Goal: Information Seeking & Learning: Understand process/instructions

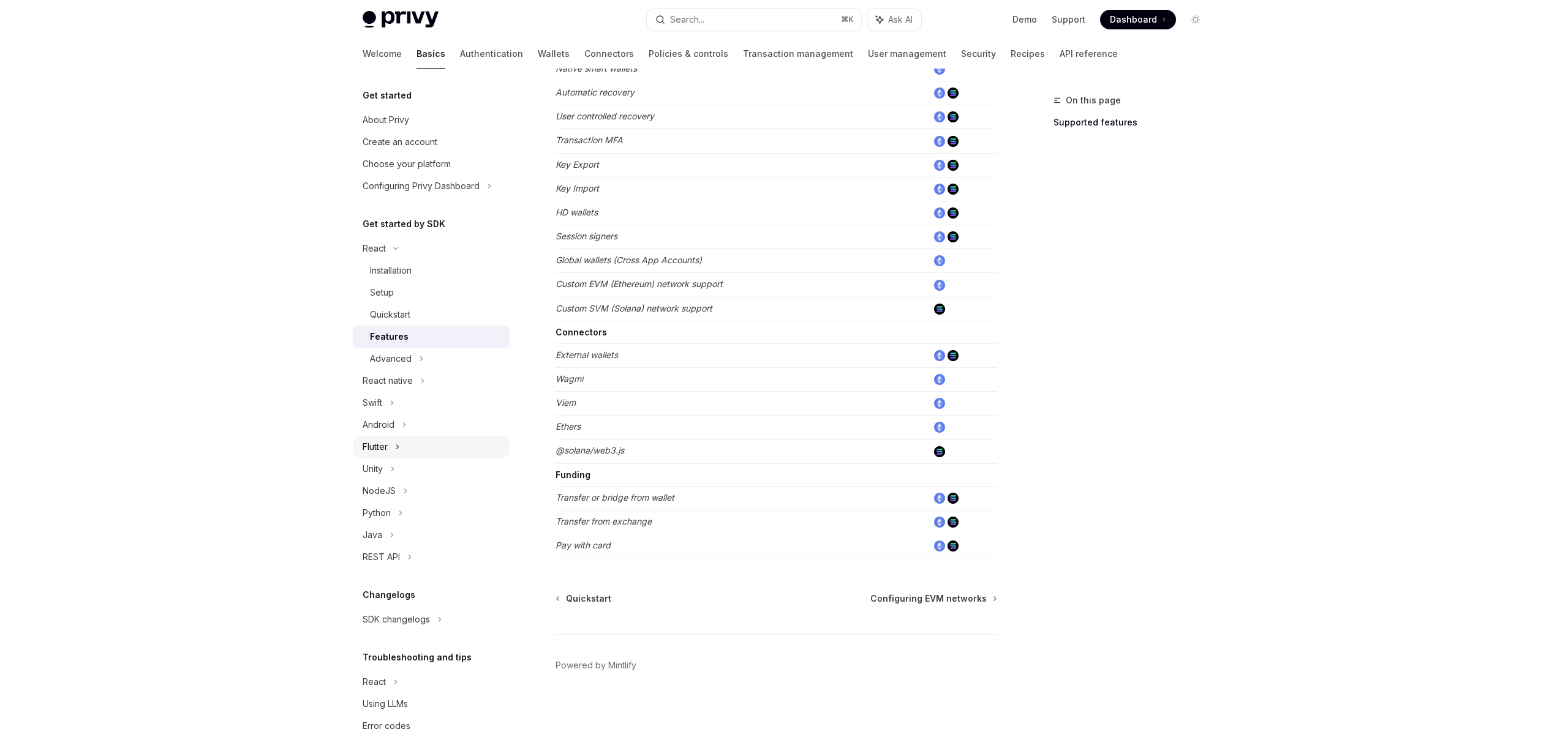
scroll to position [21, 0]
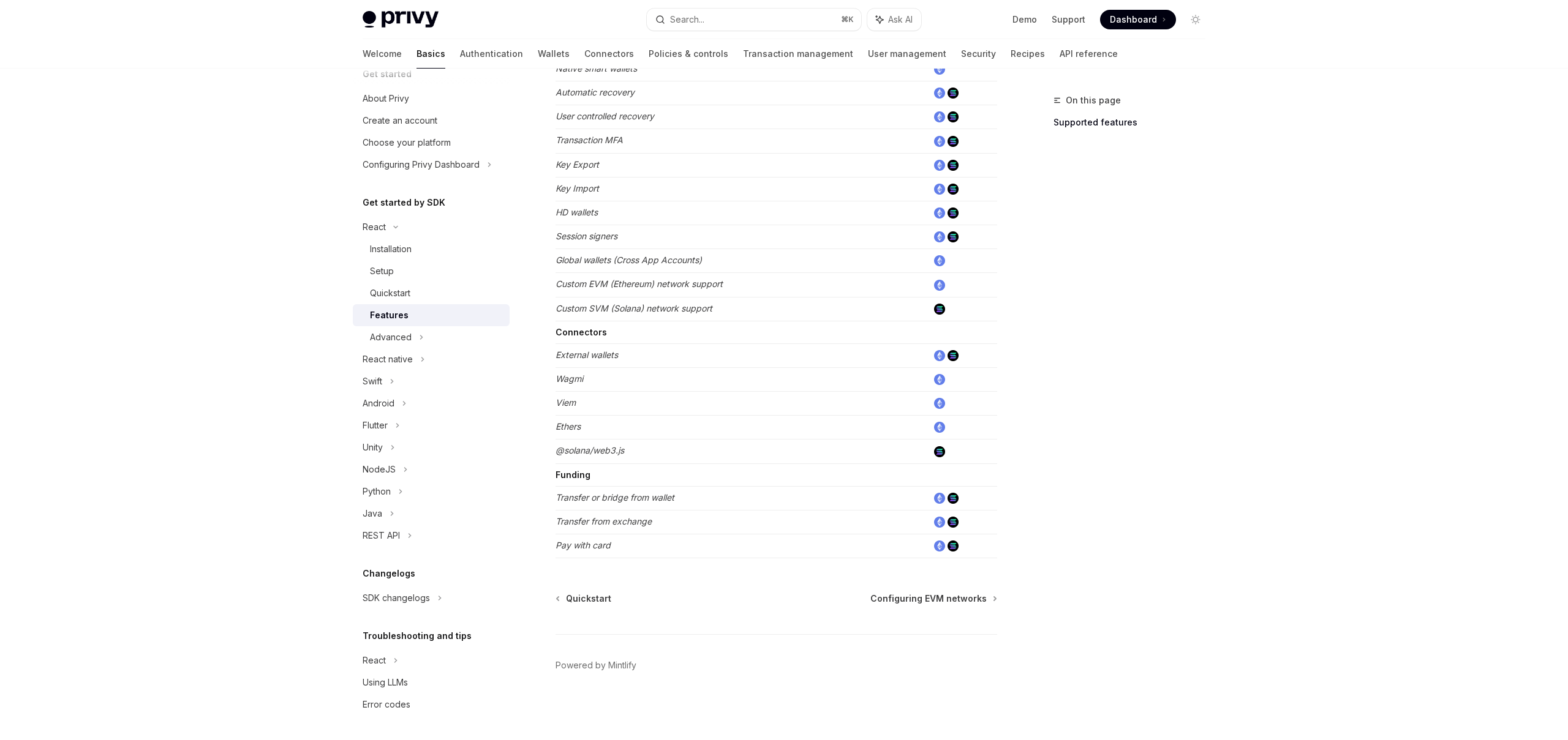
click at [567, 406] on em "Viem" at bounding box center [566, 402] width 20 height 10
click at [567, 424] on em "Ethers" at bounding box center [568, 426] width 26 height 10
click at [647, 505] on td "Transfer or bridge from wallet" at bounding box center [742, 498] width 373 height 24
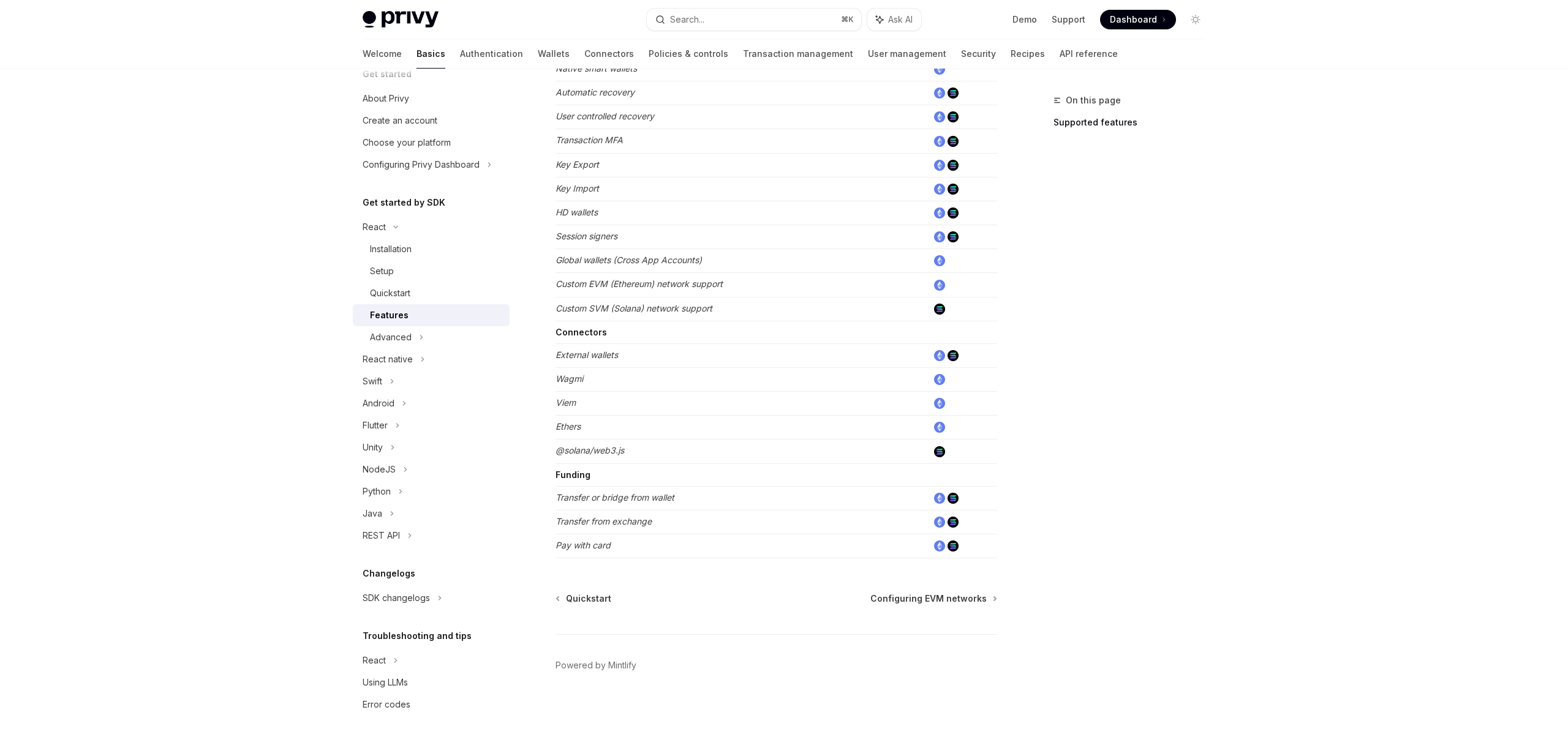
click at [647, 505] on td "Transfer or bridge from wallet" at bounding box center [742, 498] width 373 height 24
click at [677, 498] on td "Transfer or bridge from wallet" at bounding box center [742, 498] width 373 height 24
click at [406, 299] on div "Quickstart" at bounding box center [391, 305] width 41 height 14
click at [410, 305] on div "Quickstart" at bounding box center [391, 305] width 41 height 14
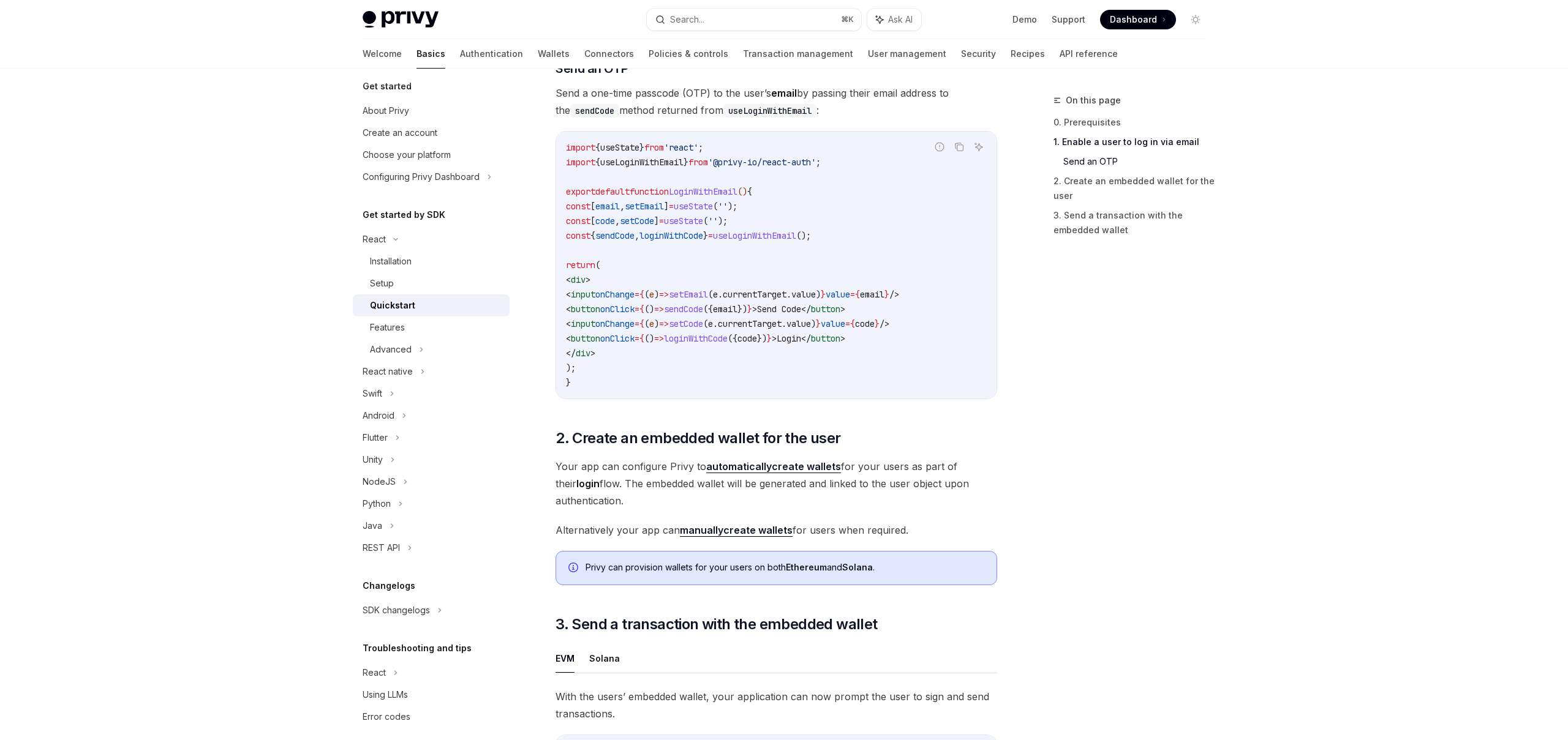
scroll to position [534, 0]
click at [727, 335] on span "loginWithCode" at bounding box center [695, 334] width 64 height 11
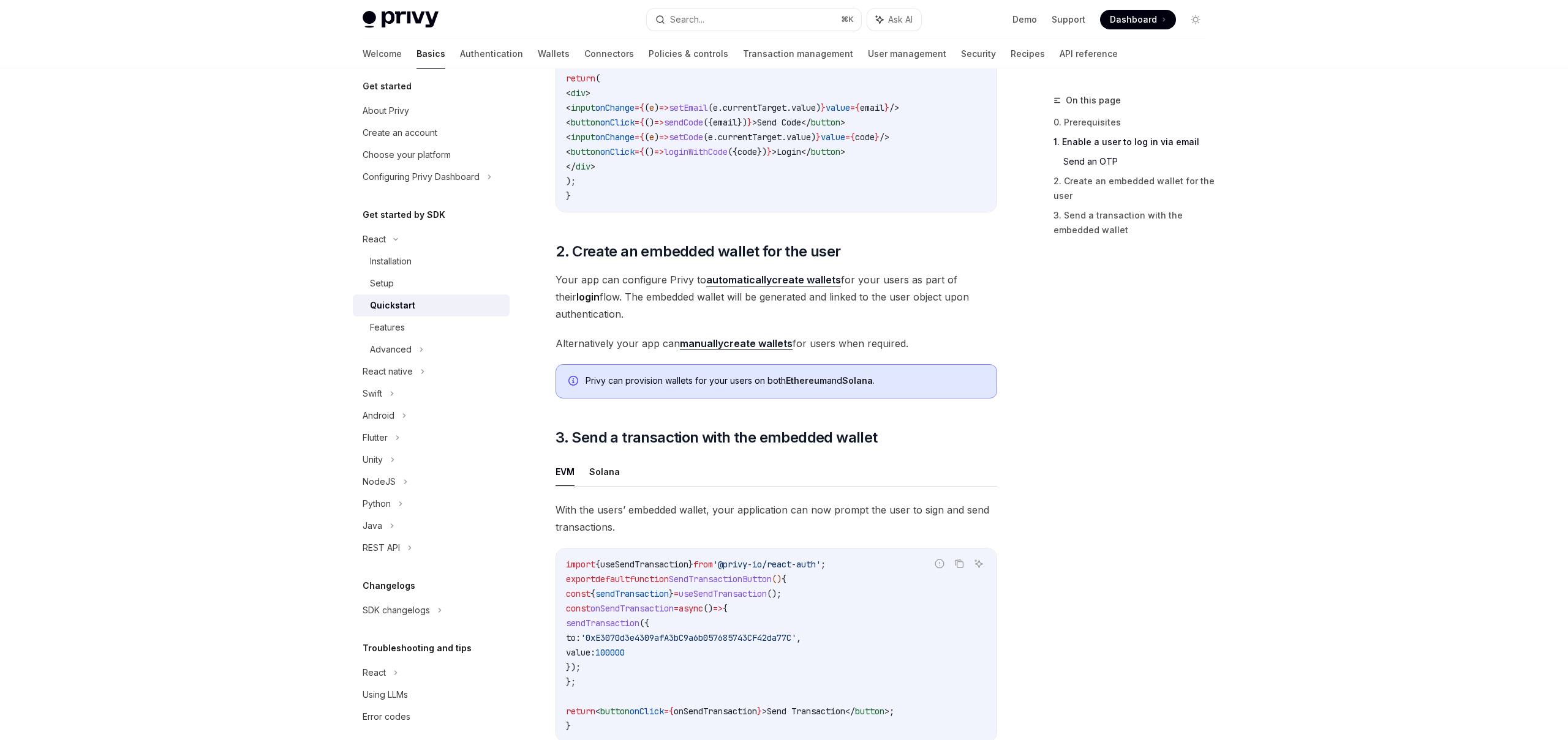
scroll to position [720, 0]
drag, startPoint x: 613, startPoint y: 285, endPoint x: 639, endPoint y: 318, distance: 42.0
click at [639, 318] on span "Your app can configure Privy to automatically create wallets for your users as …" at bounding box center [776, 294] width 442 height 51
click at [681, 318] on span "Your app can configure Privy to automatically create wallets for your users as …" at bounding box center [776, 294] width 442 height 51
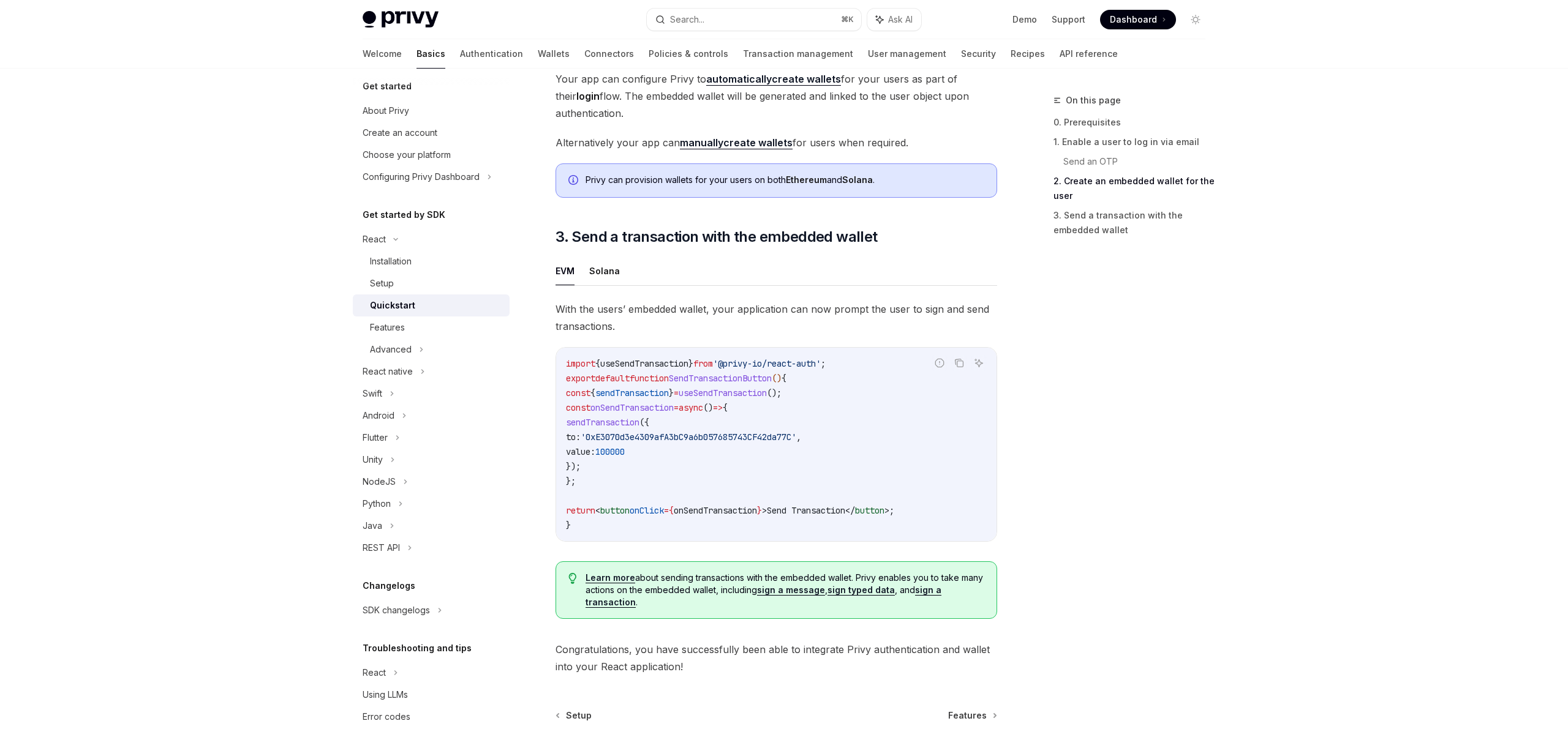
scroll to position [921, 0]
click at [650, 380] on span "function" at bounding box center [649, 374] width 39 height 11
click at [711, 385] on code "import { useSendTransaction } from '@privy-io/react-auth' ; export default func…" at bounding box center [776, 441] width 421 height 176
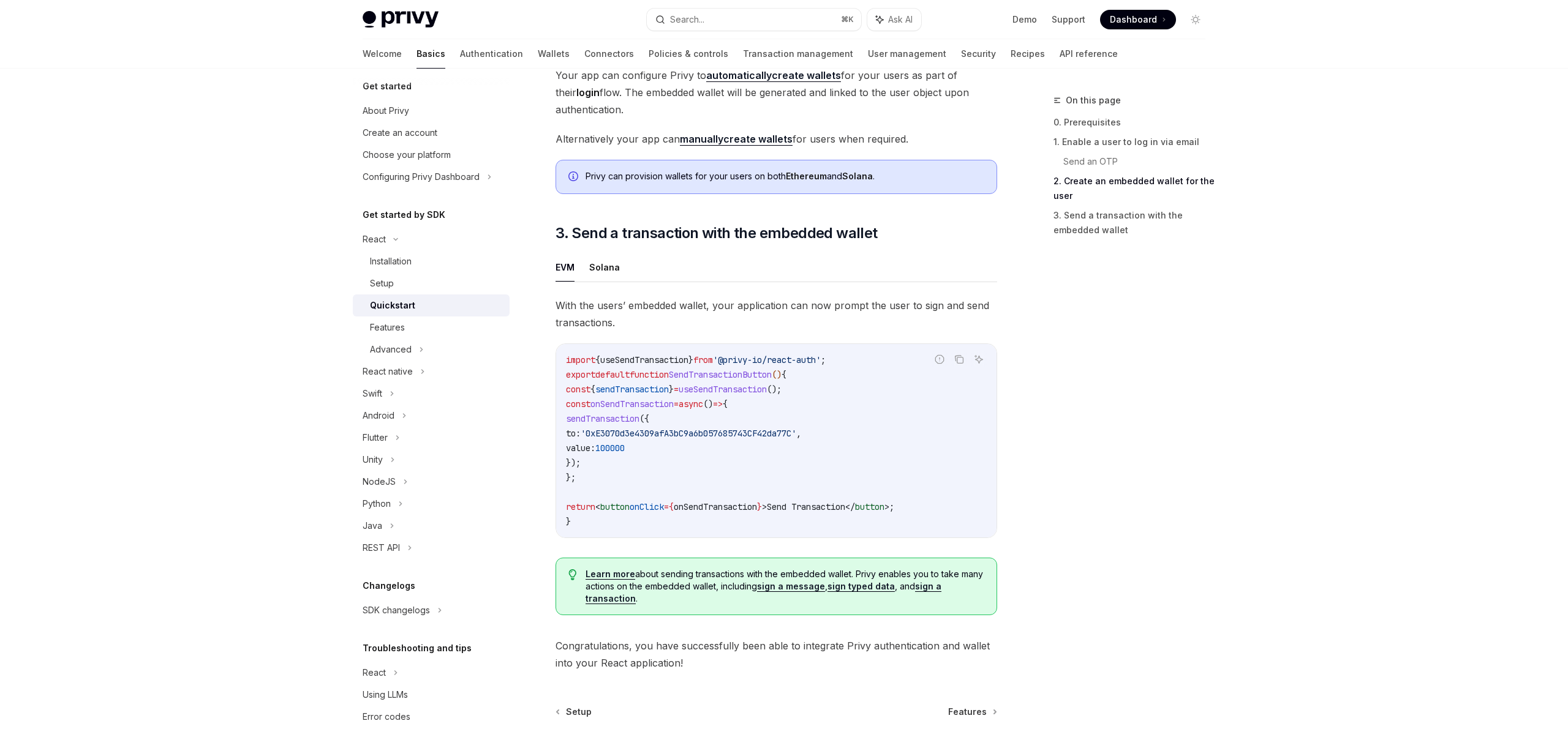
click at [752, 390] on span "useSendTransaction" at bounding box center [723, 389] width 88 height 11
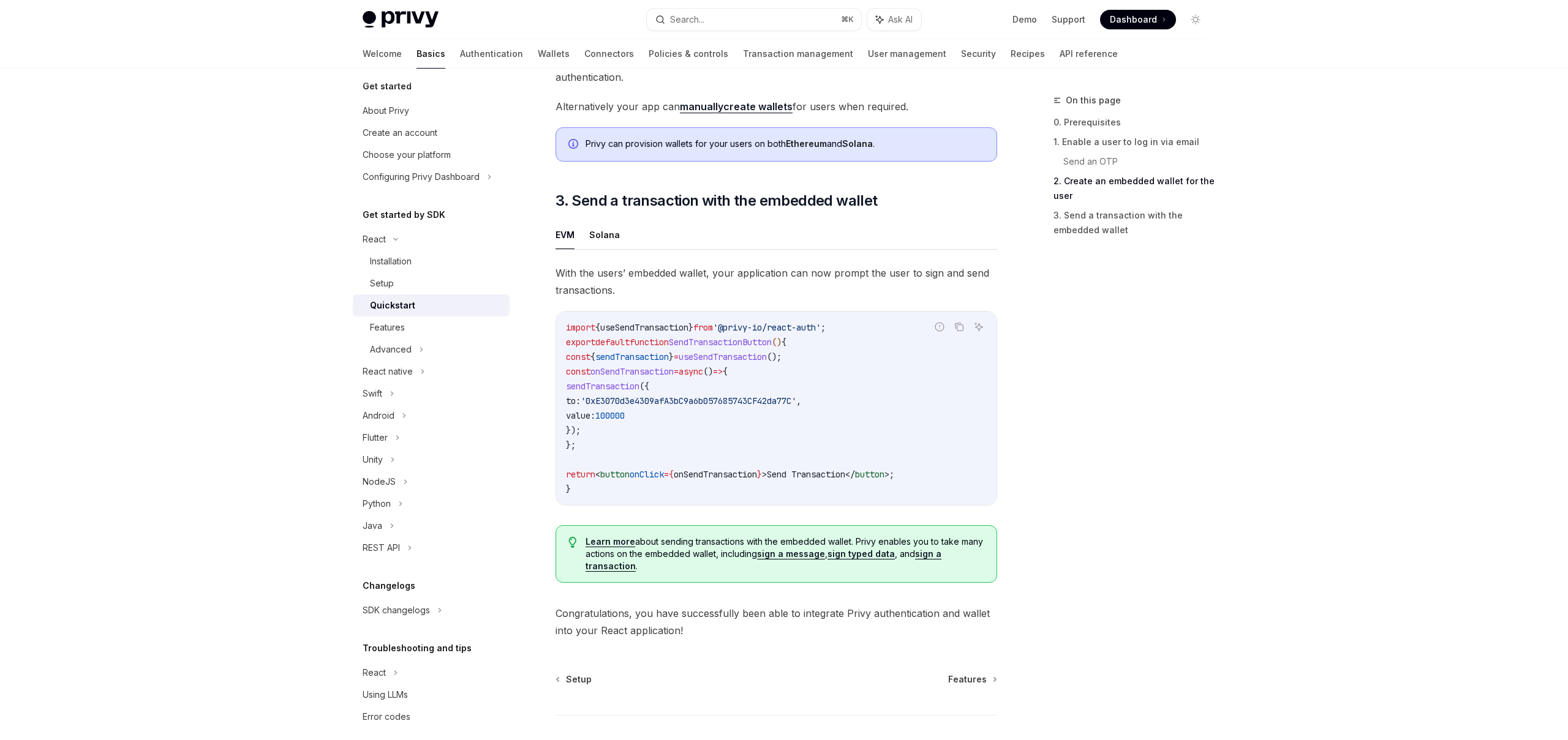
scroll to position [957, 0]
click at [703, 374] on span "async" at bounding box center [691, 368] width 25 height 11
click at [632, 396] on code "import { useSendTransaction } from '@privy-io/react-auth' ; export default func…" at bounding box center [776, 405] width 421 height 176
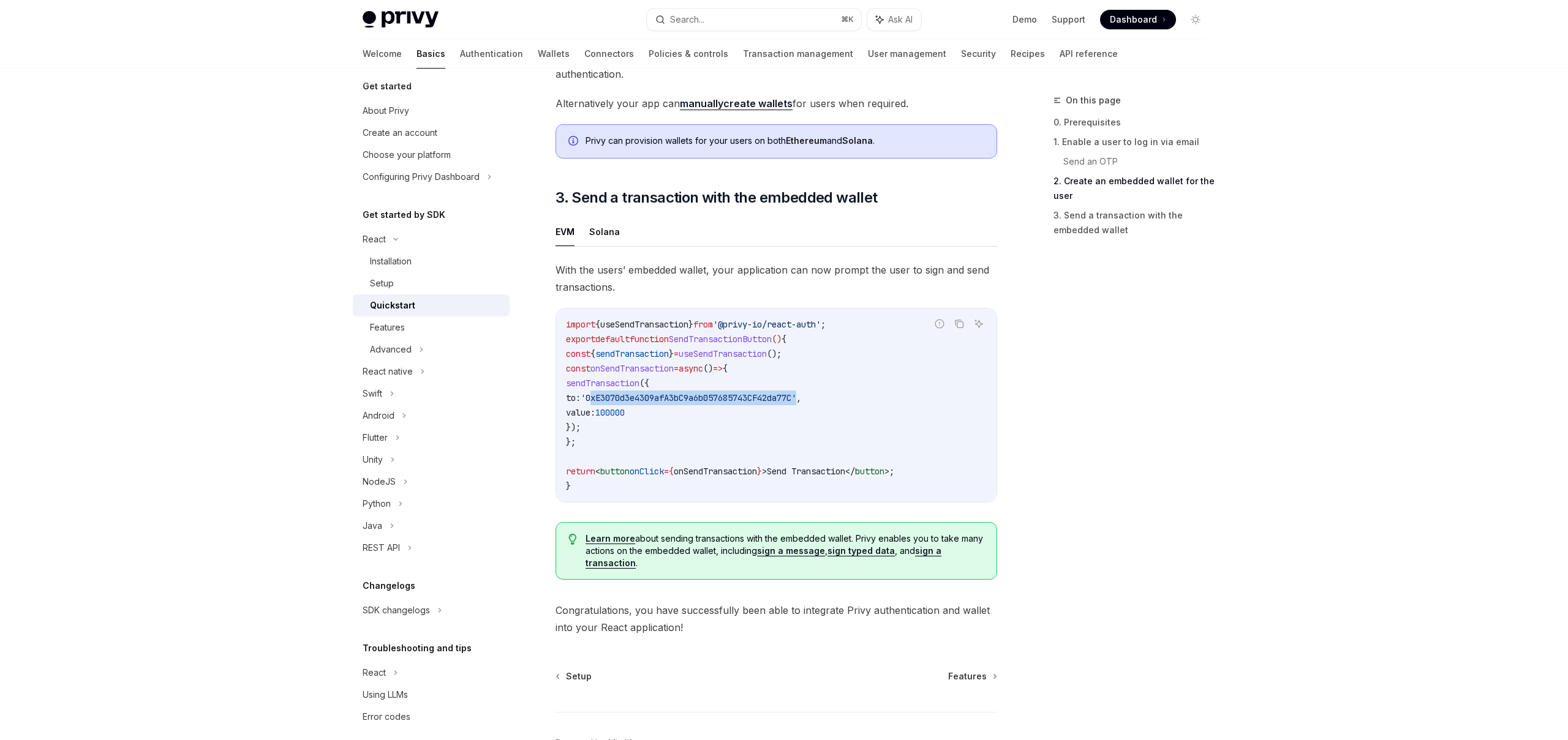
click at [660, 399] on span "'0xE3070d3e4309afA3bC9a6b057685743CF42da77C'" at bounding box center [687, 397] width 215 height 11
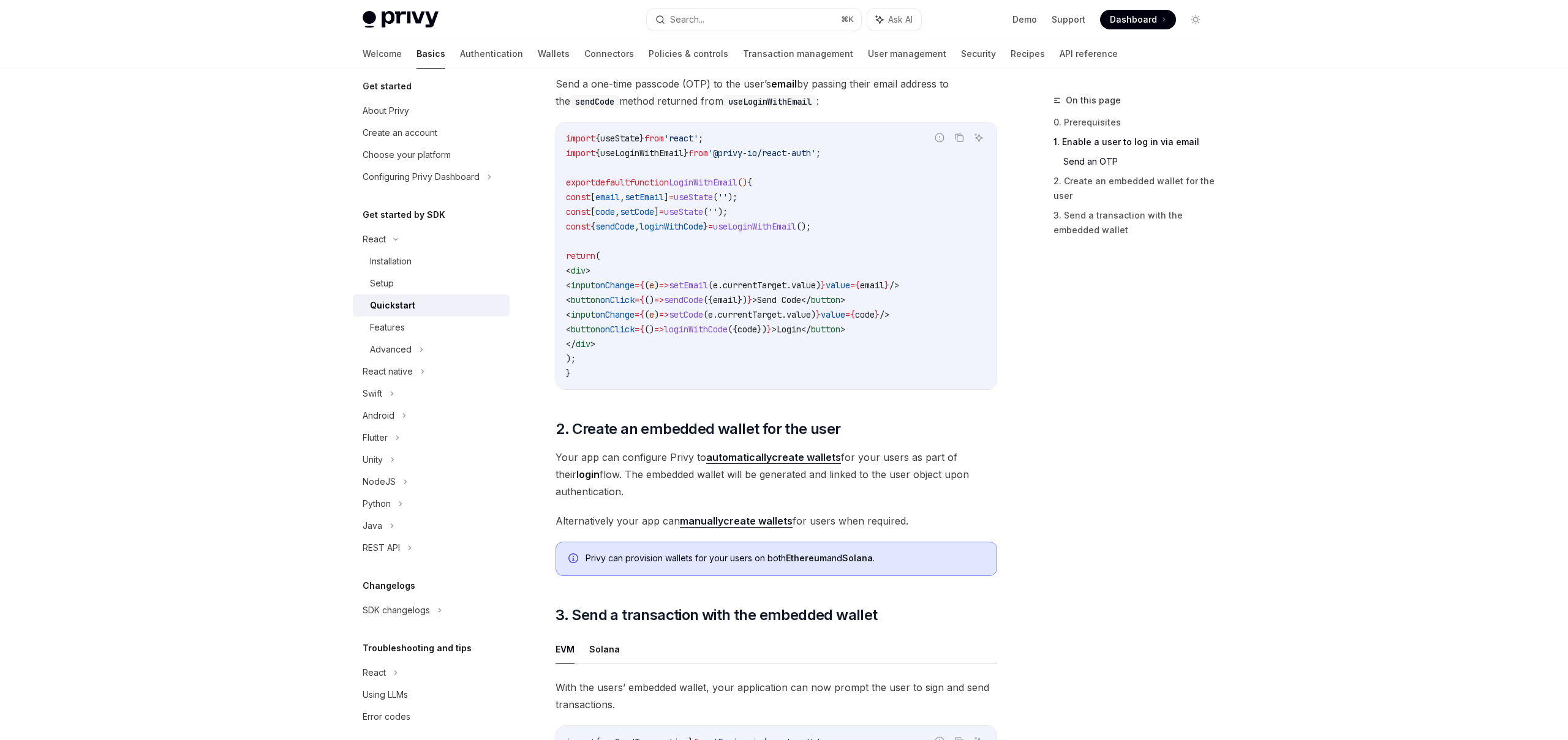
scroll to position [538, 0]
click at [727, 327] on span "loginWithCode" at bounding box center [695, 330] width 64 height 11
click at [757, 328] on span "code" at bounding box center [747, 330] width 20 height 11
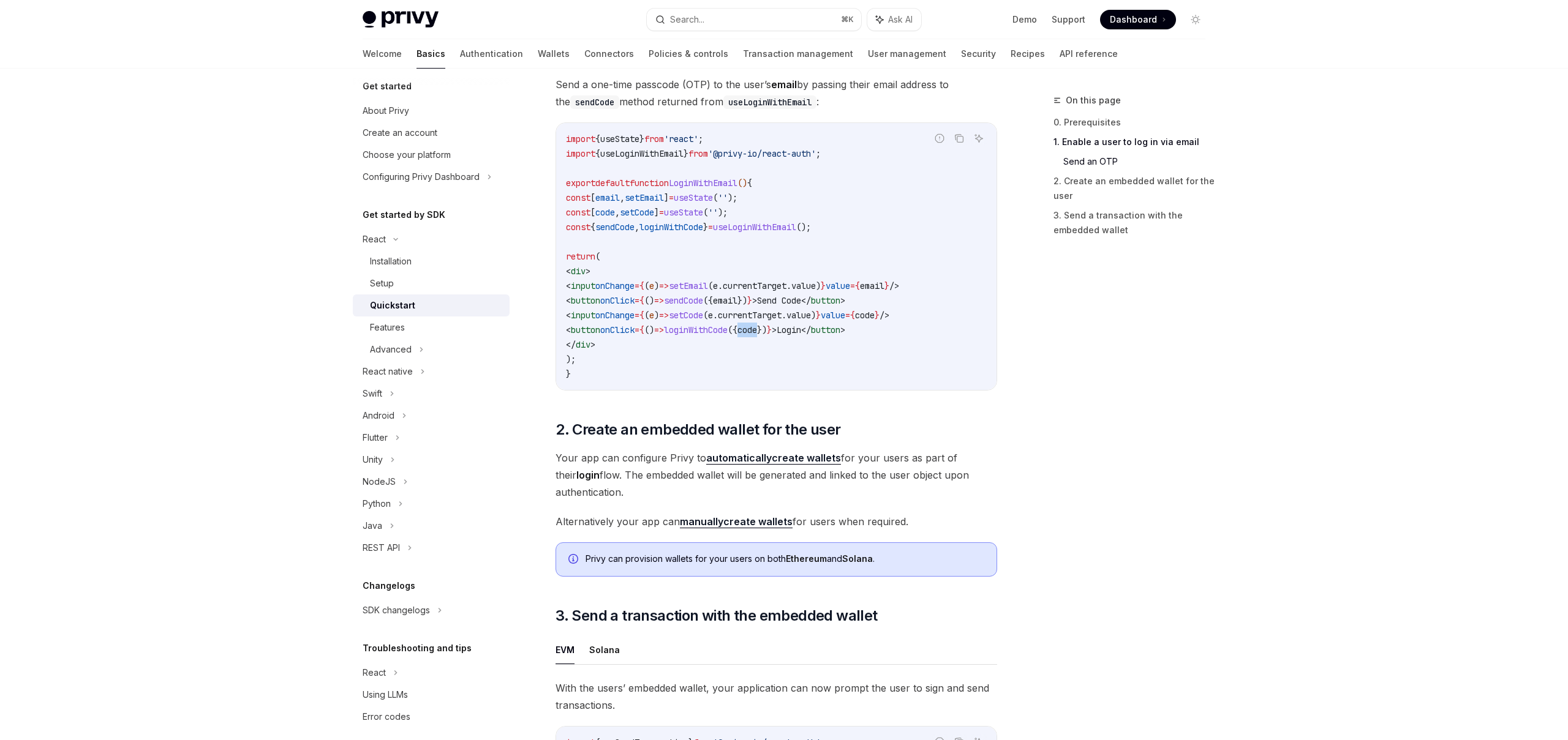
click at [801, 327] on span "Login" at bounding box center [789, 330] width 25 height 11
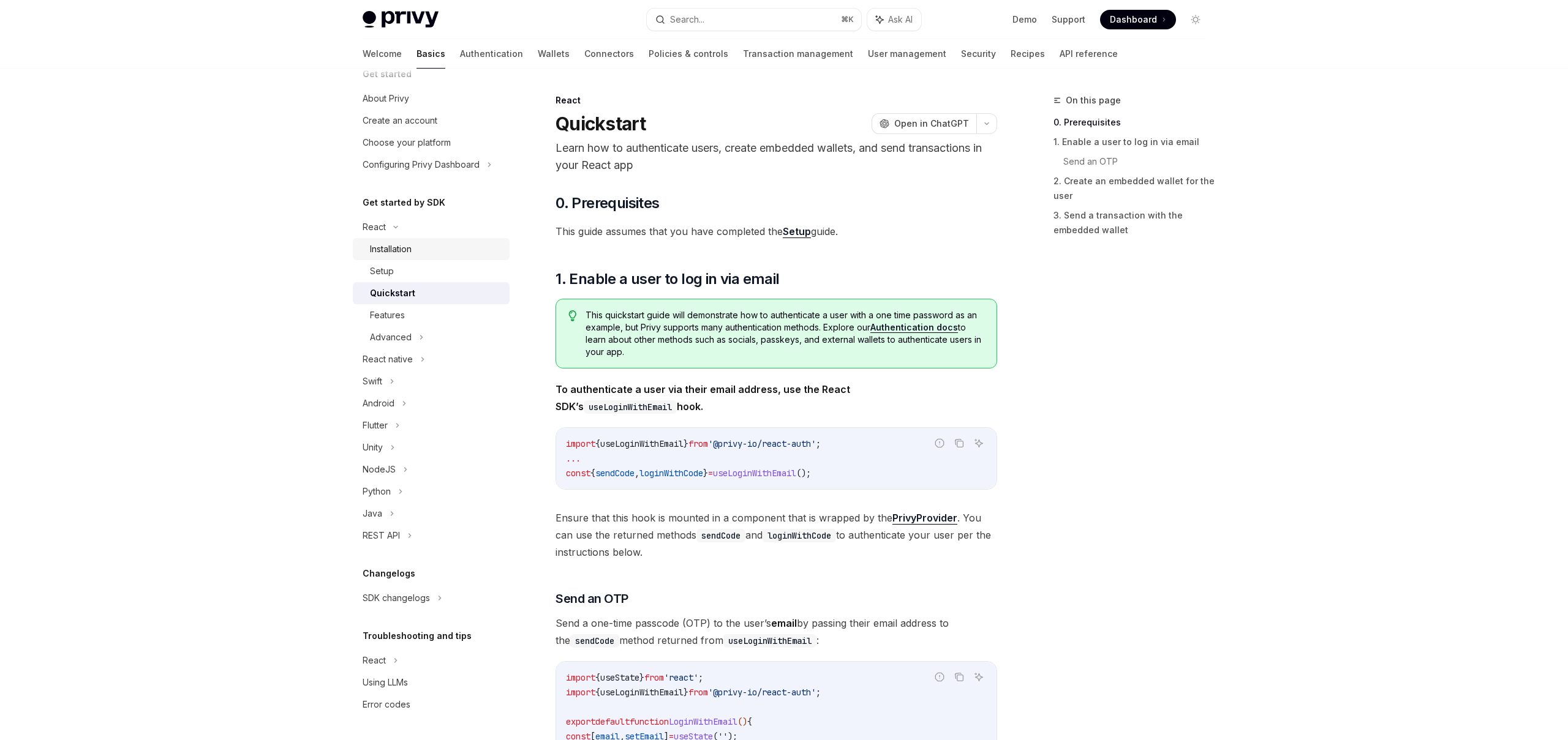
scroll to position [0, 0]
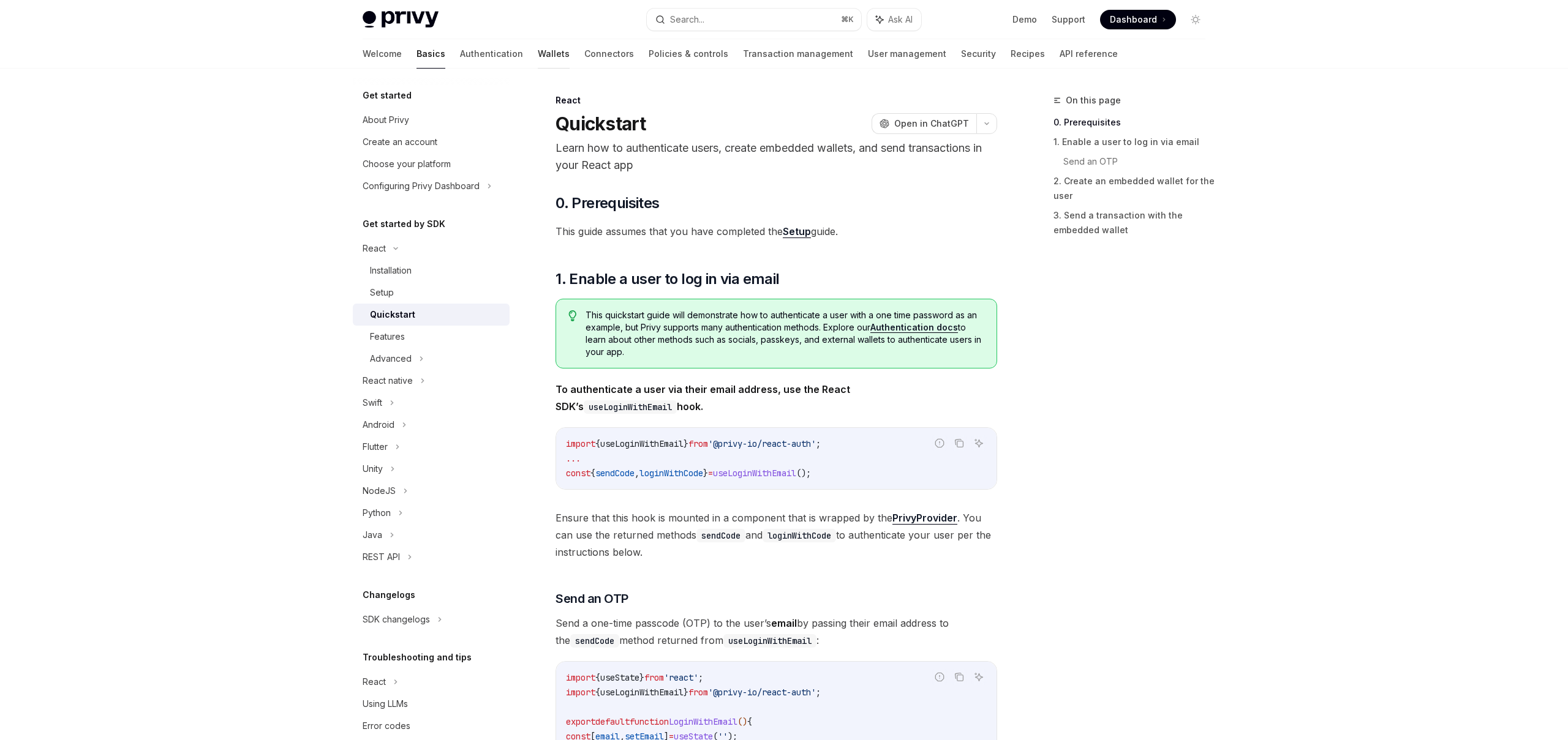
click at [538, 56] on link "Wallets" at bounding box center [553, 54] width 31 height 30
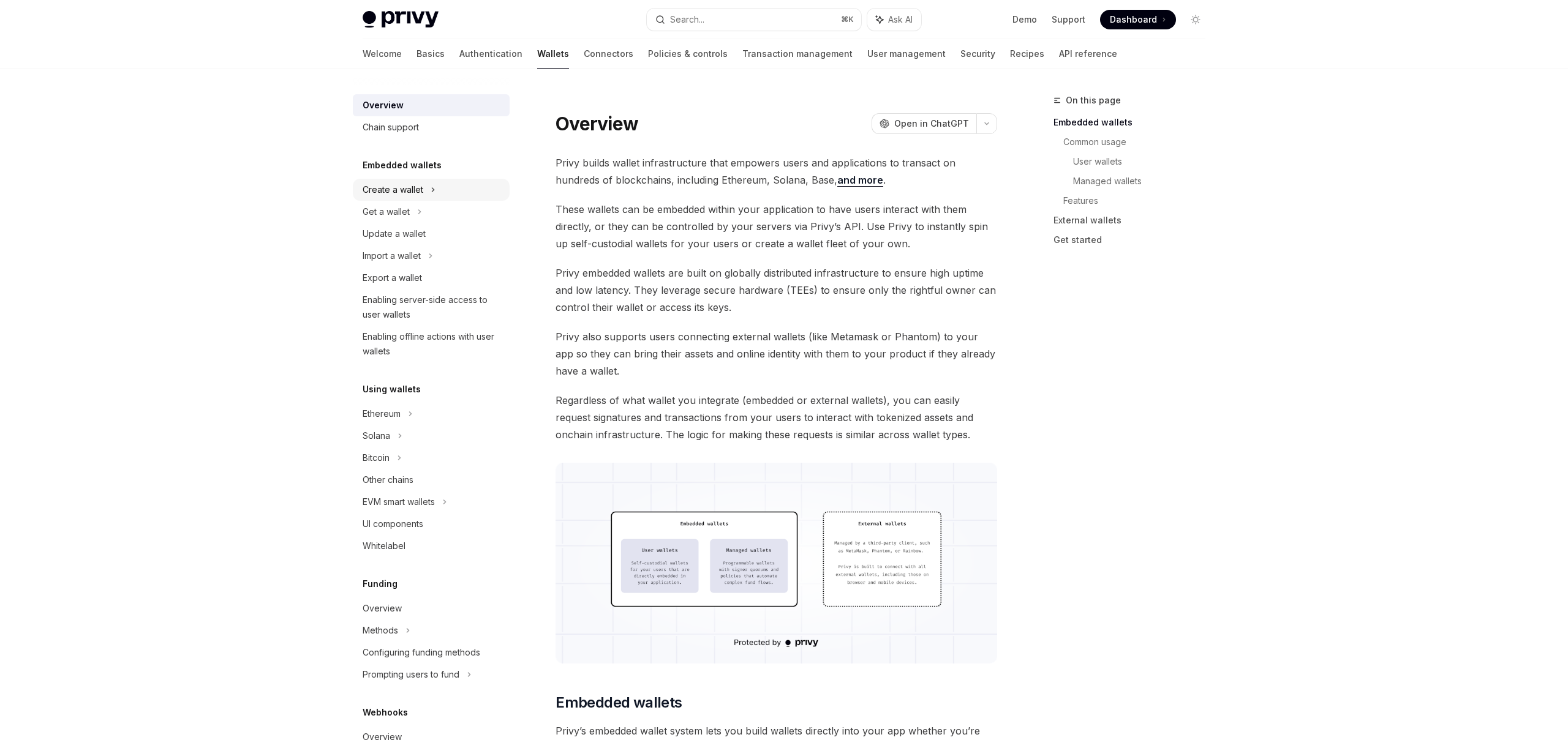
click at [411, 191] on div "Create a wallet" at bounding box center [392, 190] width 60 height 14
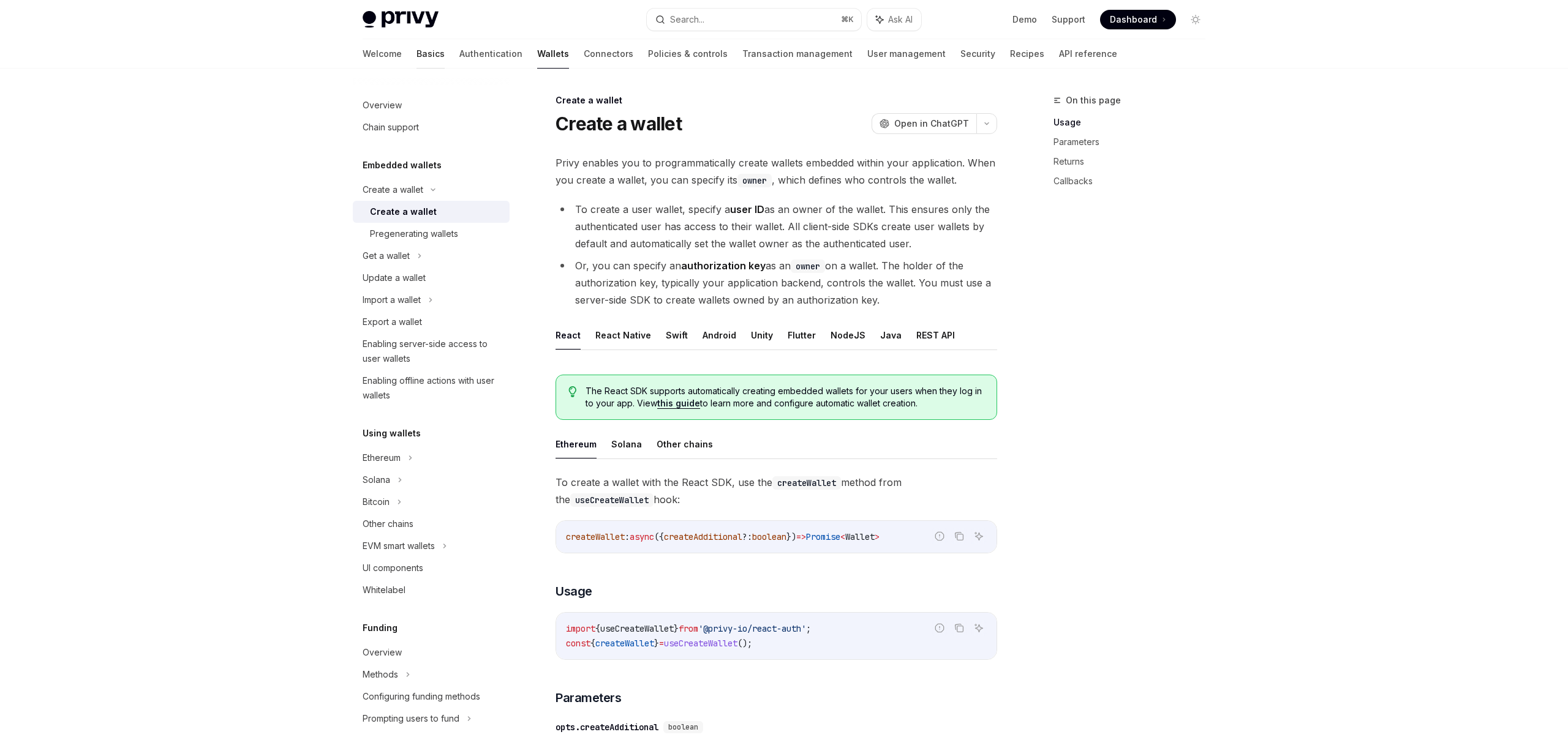
click at [416, 53] on link "Basics" at bounding box center [430, 54] width 28 height 30
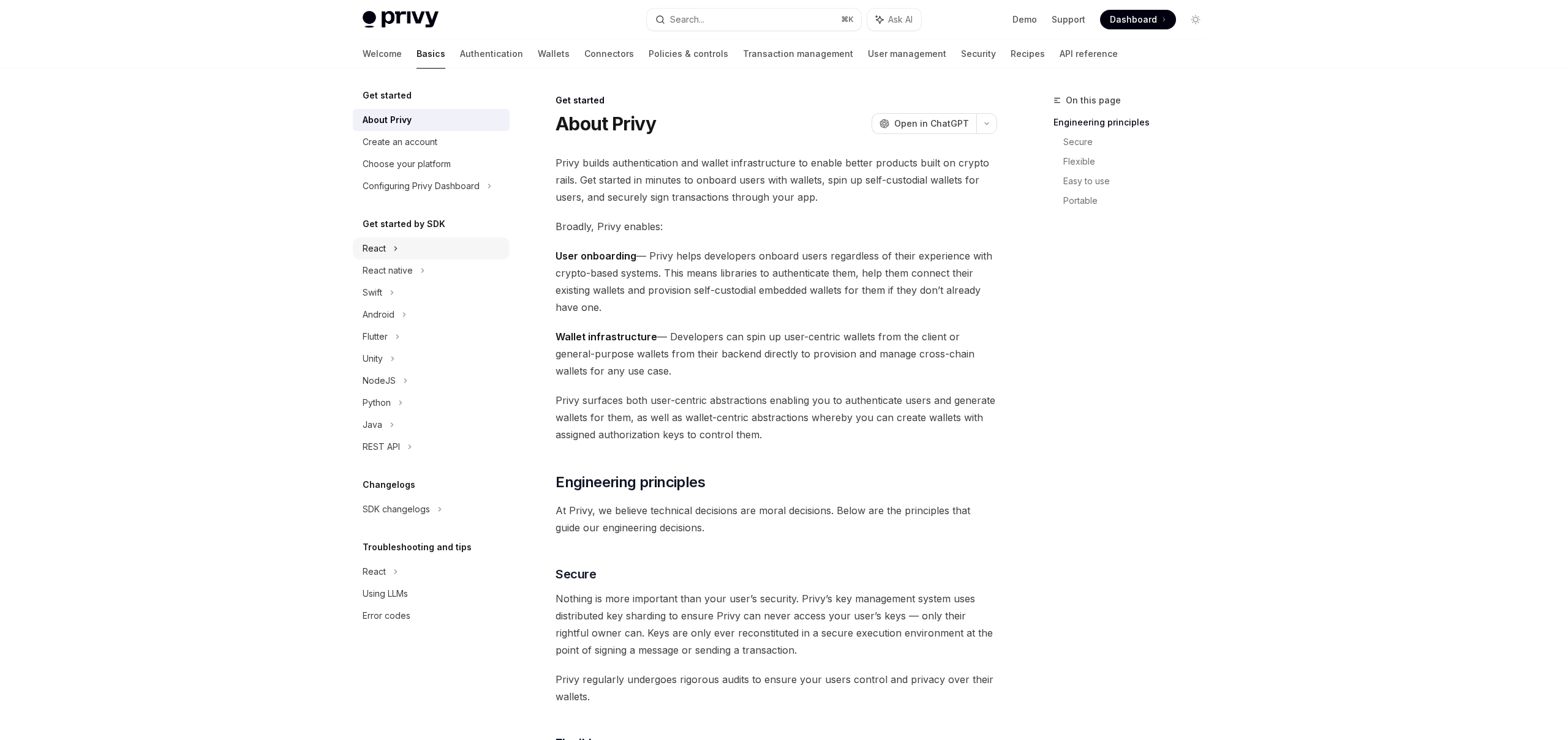
click at [386, 249] on div "React" at bounding box center [431, 248] width 157 height 22
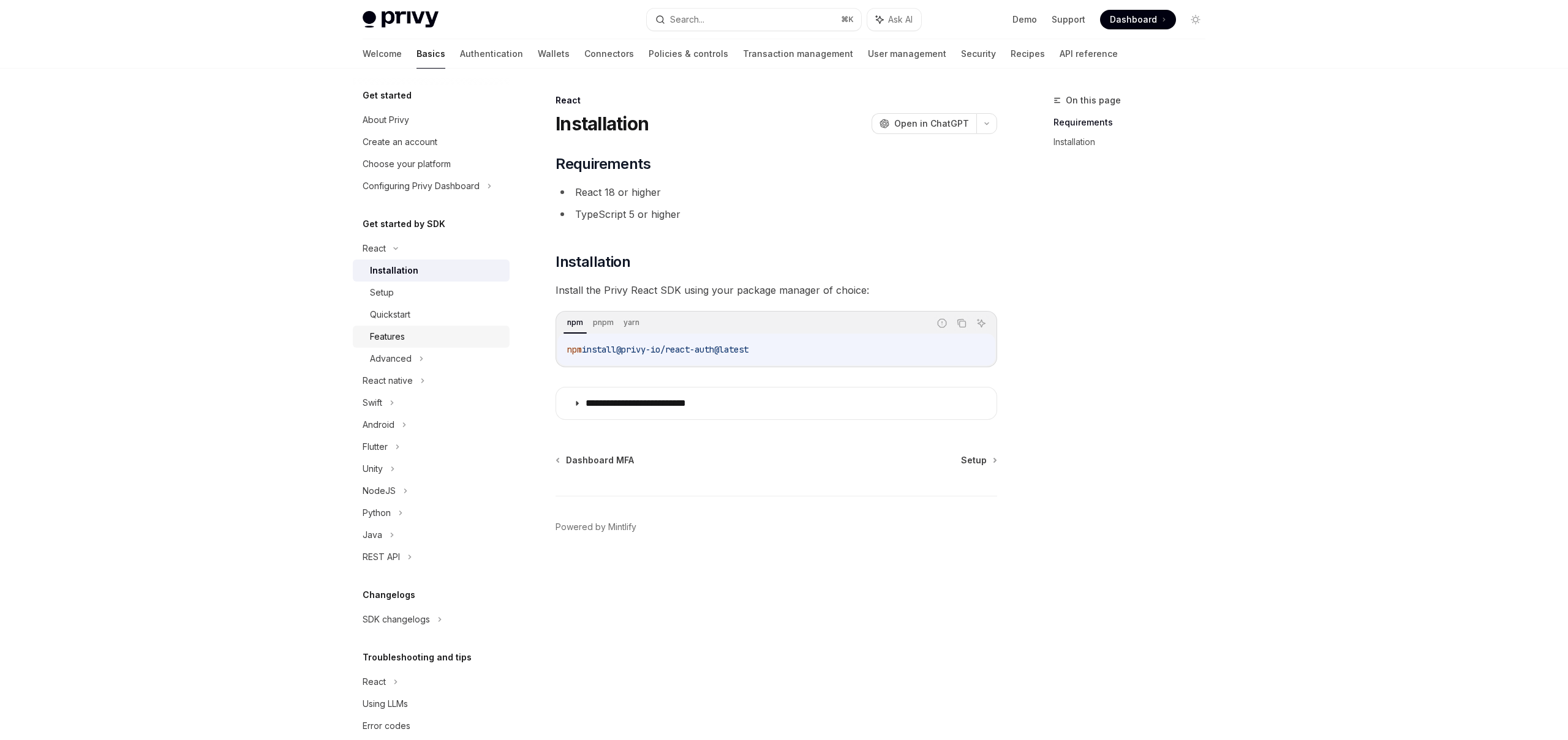
click at [414, 335] on div "Features" at bounding box center [436, 336] width 132 height 14
type textarea "*"
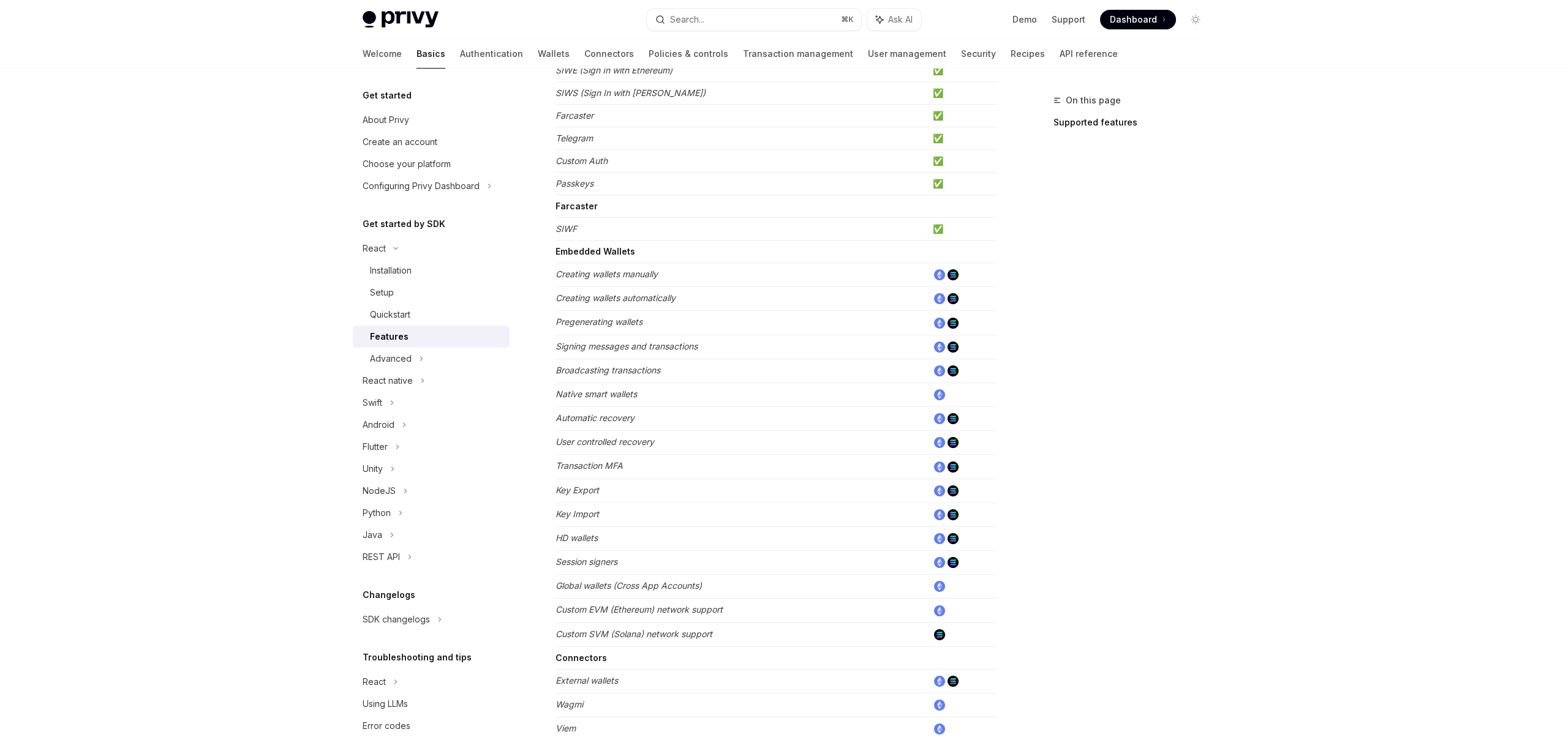
scroll to position [239, 0]
click at [590, 276] on td "Creating wallets manually" at bounding box center [742, 273] width 373 height 24
click at [629, 272] on em "Creating wallets manually" at bounding box center [607, 271] width 102 height 10
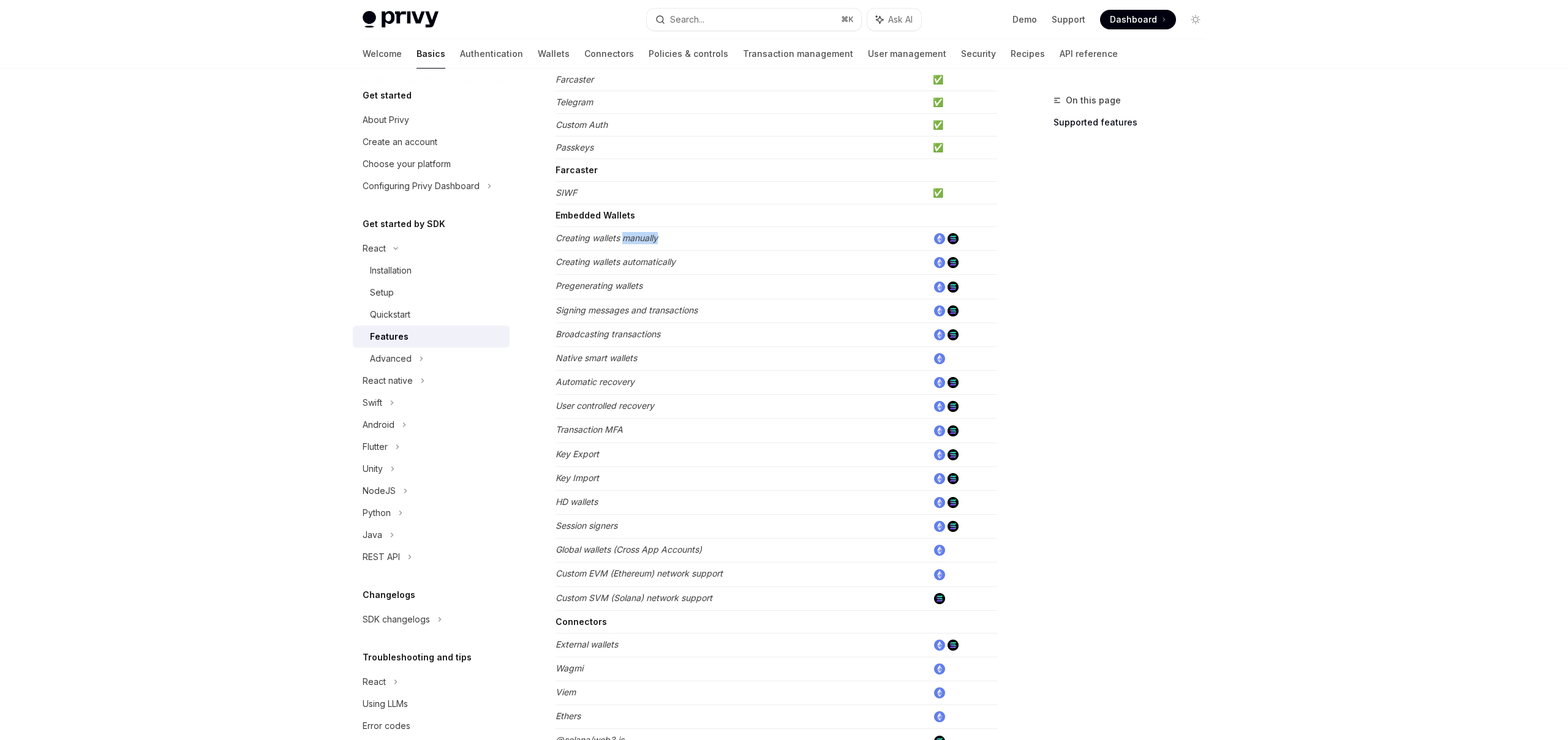
scroll to position [241, 0]
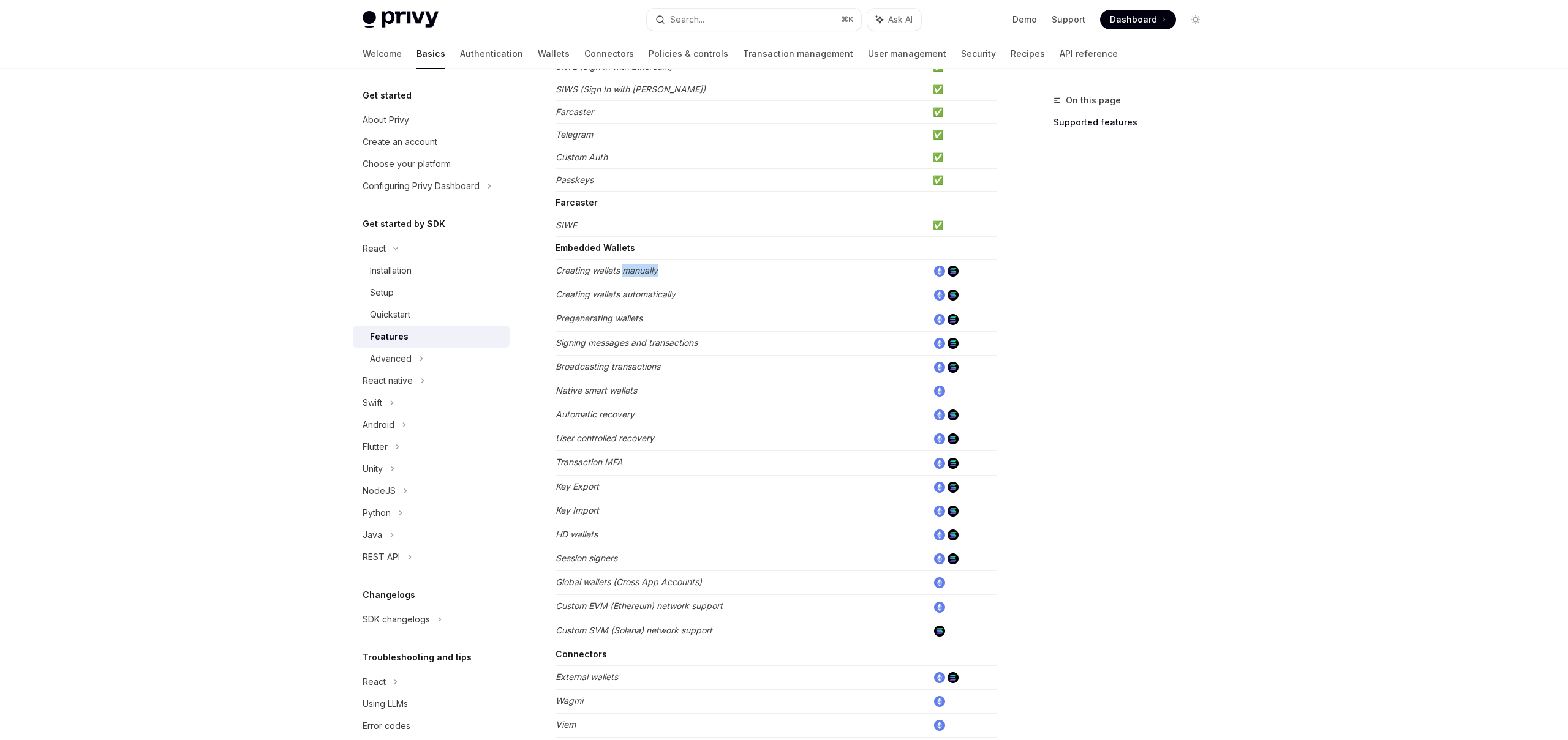
click at [595, 271] on em "Creating wallets manually" at bounding box center [607, 270] width 102 height 10
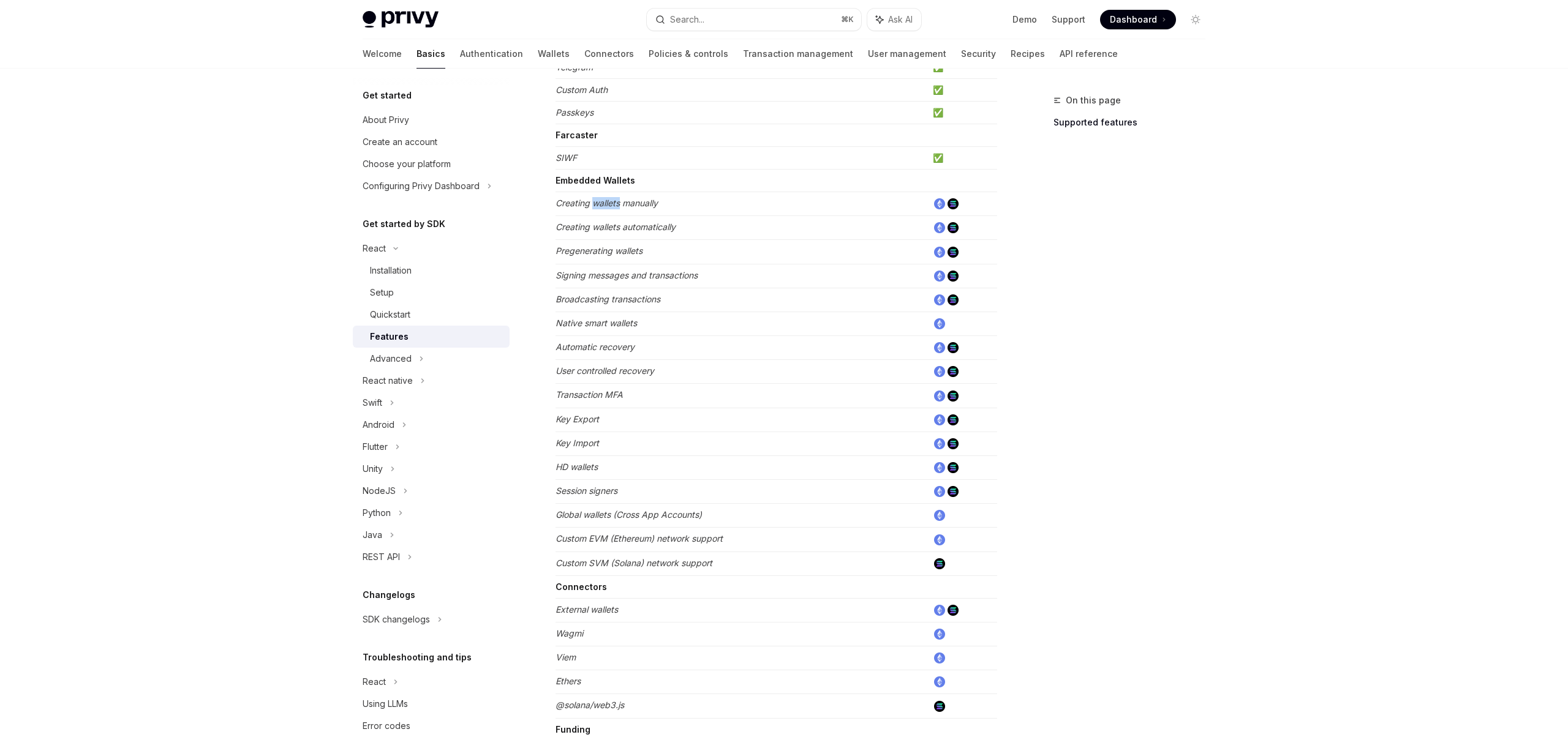
scroll to position [311, 0]
click at [588, 301] on td "Broadcasting transactions" at bounding box center [742, 296] width 373 height 24
click at [639, 297] on em "Broadcasting transactions" at bounding box center [607, 295] width 105 height 10
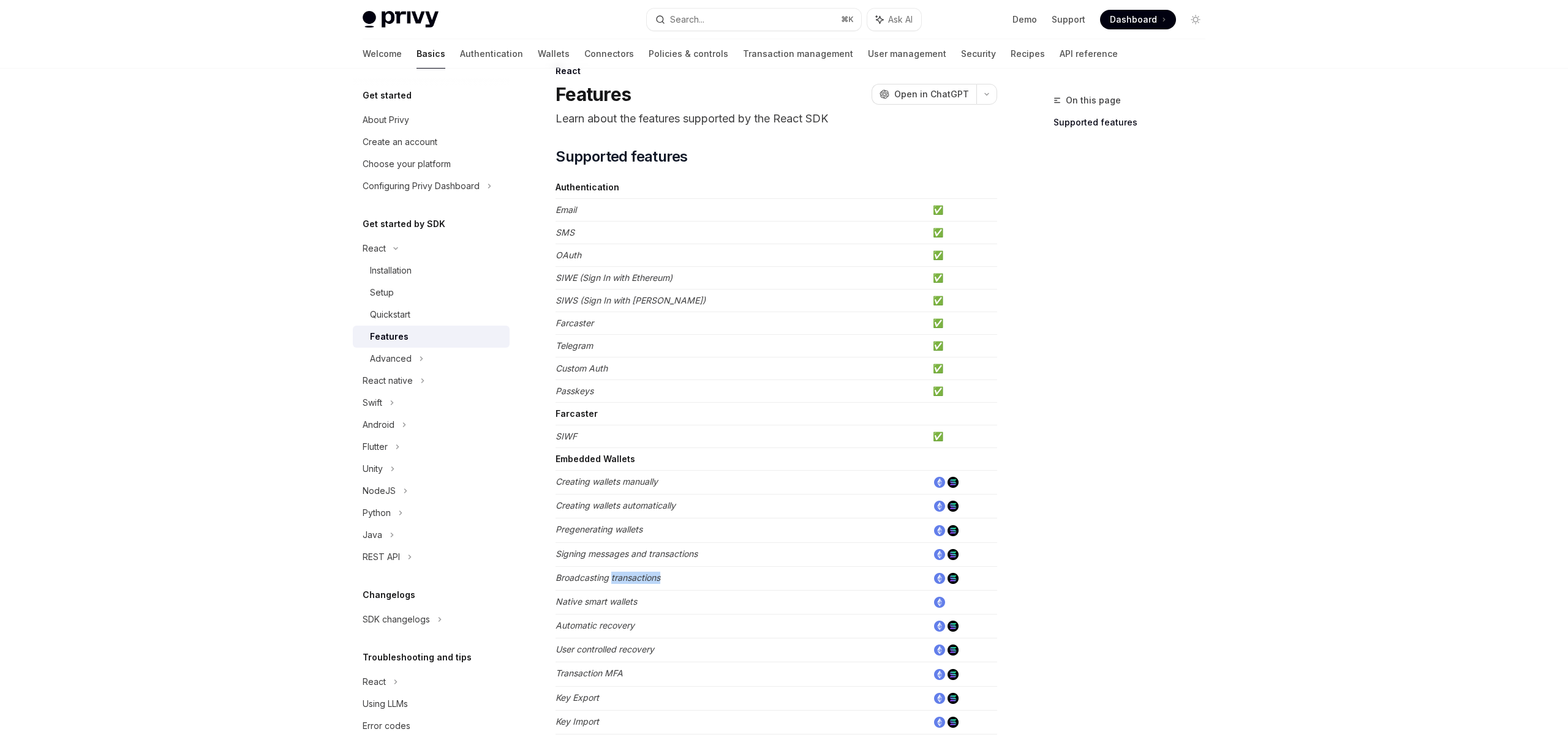
scroll to position [0, 0]
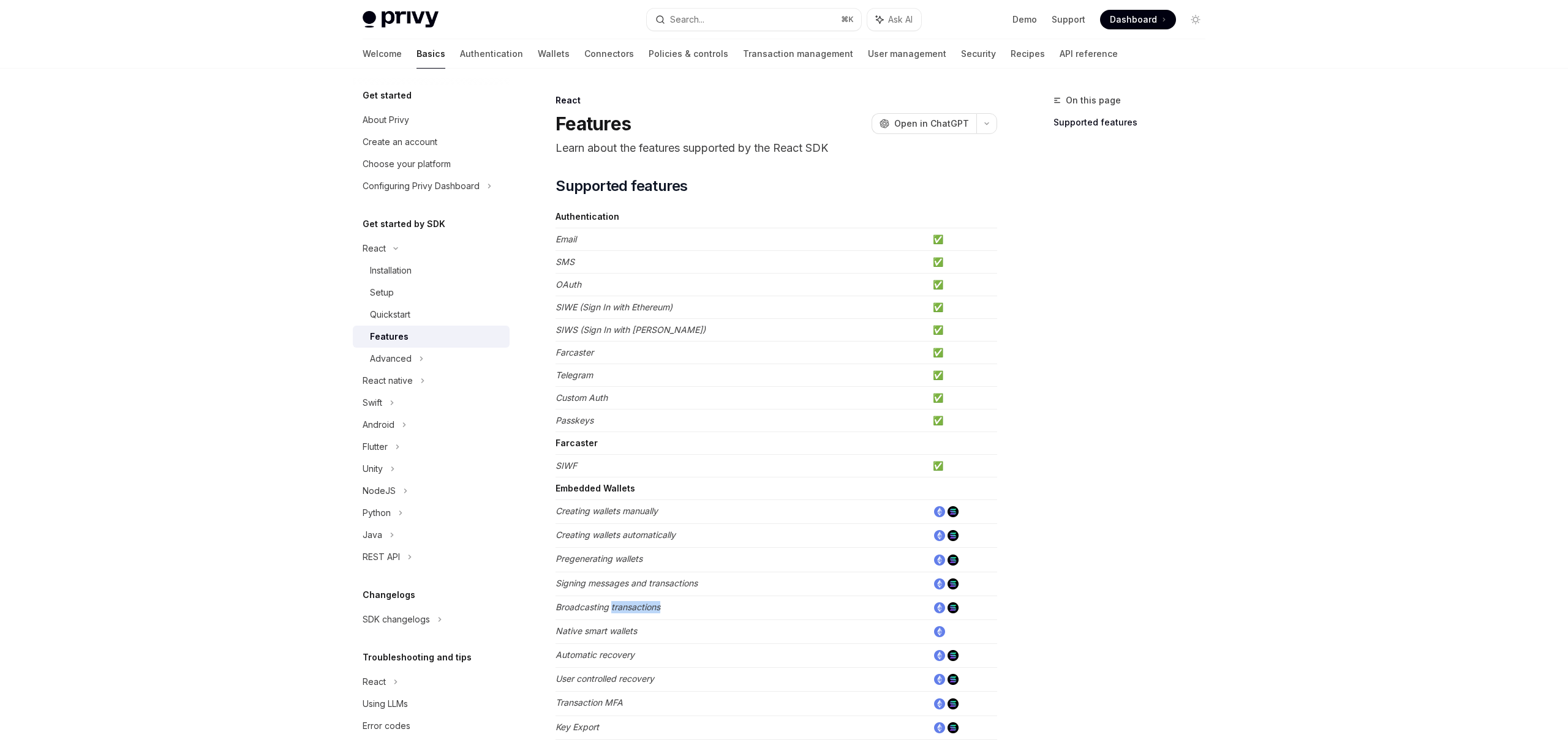
click at [627, 311] on em "SIWE (Sign In with Ethereum)" at bounding box center [613, 307] width 117 height 10
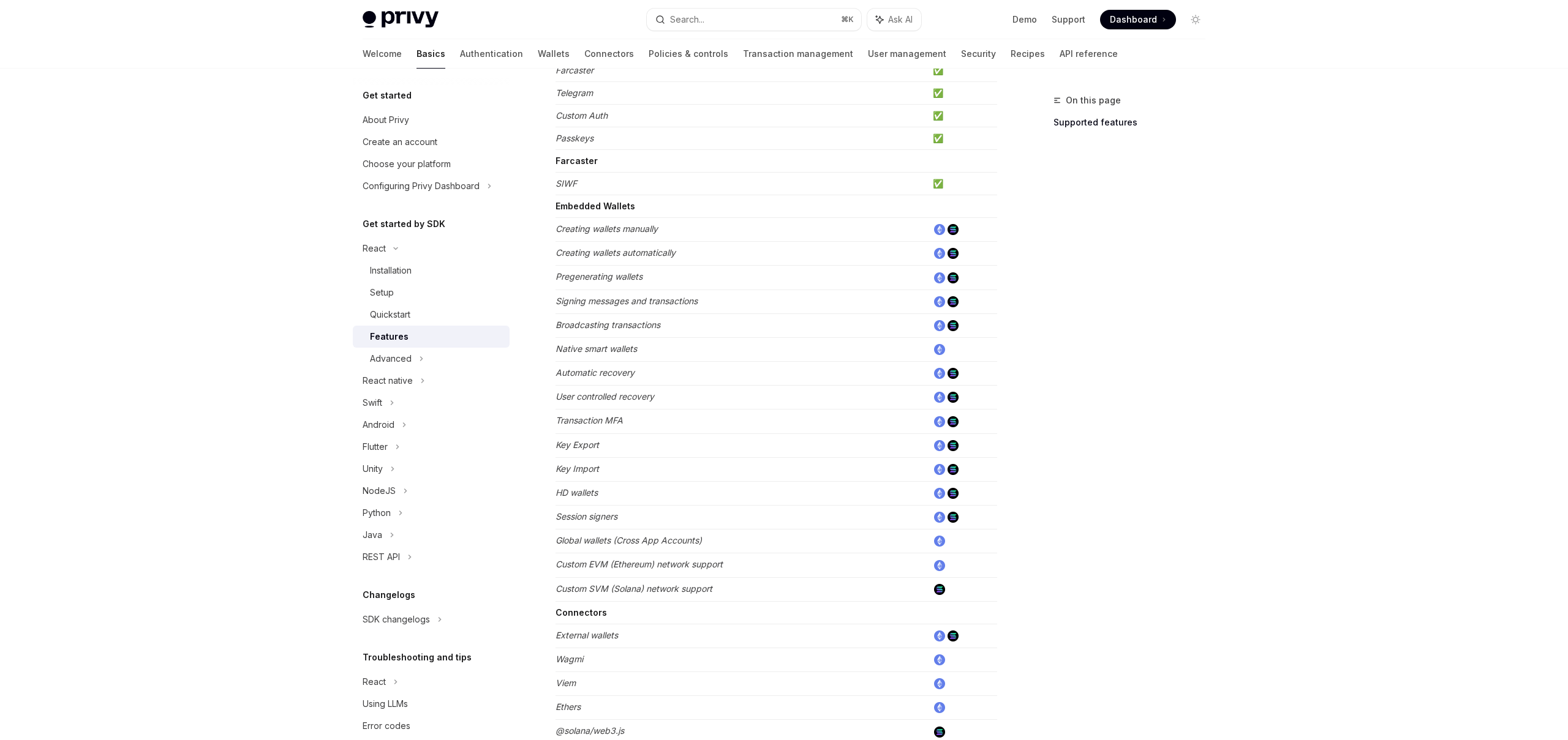
scroll to position [279, 0]
